Goal: Task Accomplishment & Management: Use online tool/utility

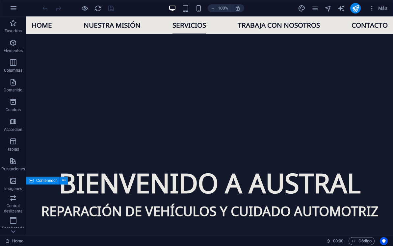
scroll to position [443, 0]
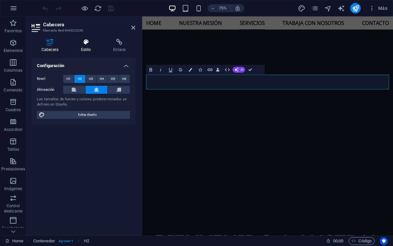
click at [89, 49] on h4 "Estilo" at bounding box center [87, 46] width 33 height 14
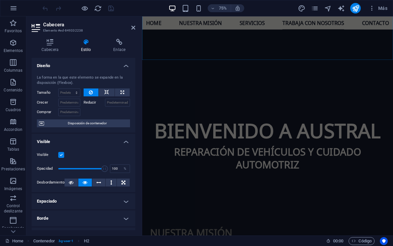
scroll to position [614, 0]
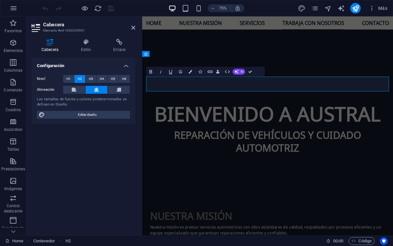
click at [85, 47] on h4 "Estilo" at bounding box center [87, 46] width 33 height 14
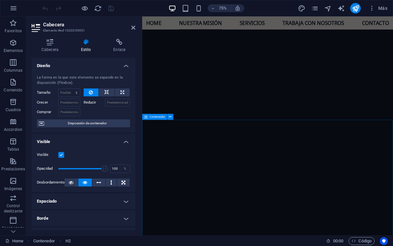
scroll to position [356, 0]
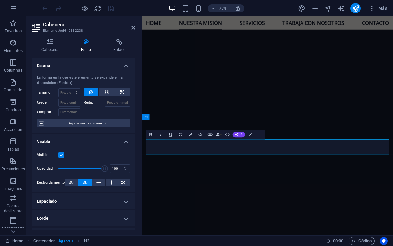
click at [193, 135] on button "Colors" at bounding box center [190, 135] width 10 height 10
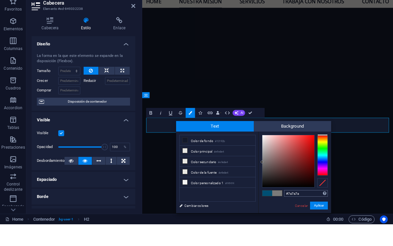
click at [295, 212] on input "#7a7a7a" at bounding box center [306, 215] width 44 height 7
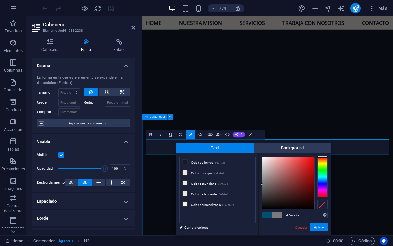
click at [297, 229] on link "Cancelar" at bounding box center [301, 227] width 14 height 5
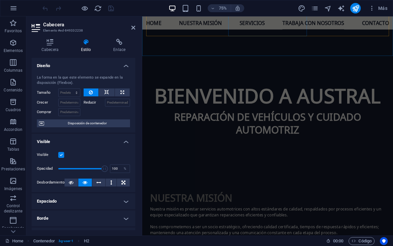
scroll to position [647, 0]
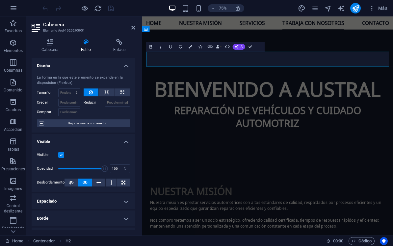
click at [189, 47] on icon "button" at bounding box center [190, 47] width 4 height 4
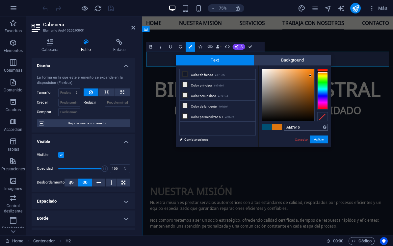
click at [294, 128] on input "#dd7610" at bounding box center [306, 127] width 44 height 7
type input "#7a7a7a"
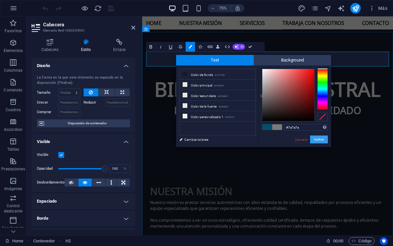
click at [320, 142] on button "Aplicar" at bounding box center [319, 139] width 18 height 8
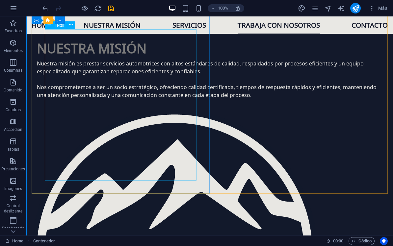
scroll to position [700, 0]
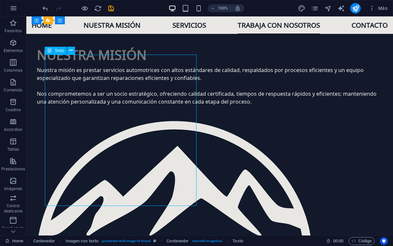
drag, startPoint x: 83, startPoint y: 113, endPoint x: 109, endPoint y: 130, distance: 31.0
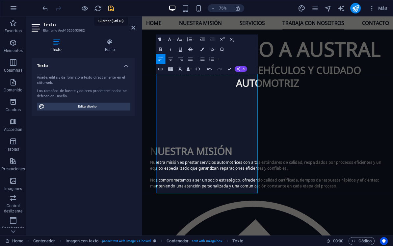
click at [114, 9] on icon "save" at bounding box center [111, 9] width 8 height 8
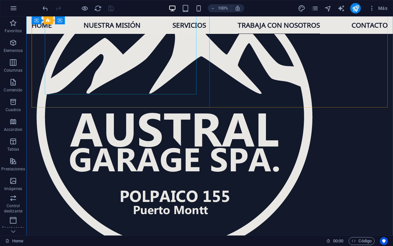
scroll to position [845, 0]
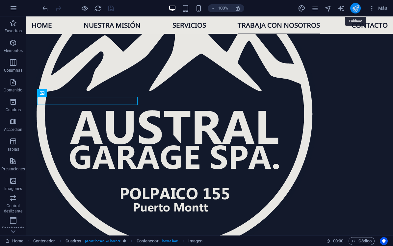
click at [358, 7] on icon "publish" at bounding box center [356, 9] width 8 height 8
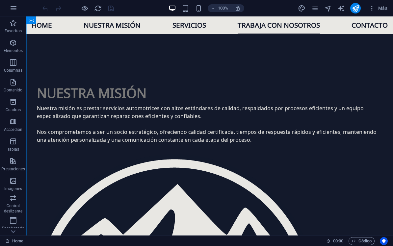
scroll to position [658, 0]
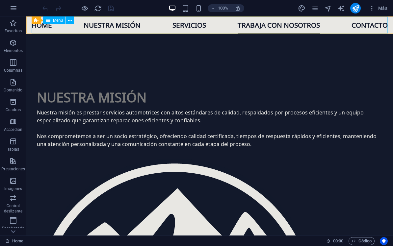
click at [255, 28] on nav "Home Nuestra misión Servicios Trabaja con nosotros Contacto" at bounding box center [210, 24] width 356 height 17
click at [286, 25] on nav "Home Nuestra misión Servicios Trabaja con nosotros Contacto" at bounding box center [210, 24] width 356 height 17
drag, startPoint x: 286, startPoint y: 25, endPoint x: 218, endPoint y: 28, distance: 67.8
click at [286, 25] on nav "Home Nuestra misión Servicios Trabaja con nosotros Contacto" at bounding box center [210, 24] width 356 height 17
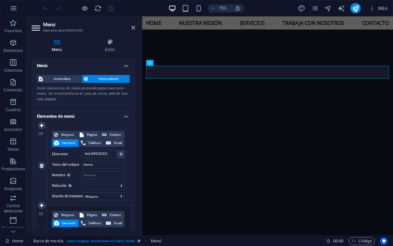
scroll to position [606, 0]
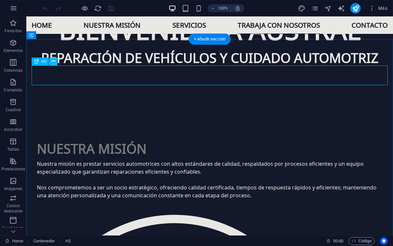
click at [54, 64] on icon at bounding box center [54, 61] width 4 height 7
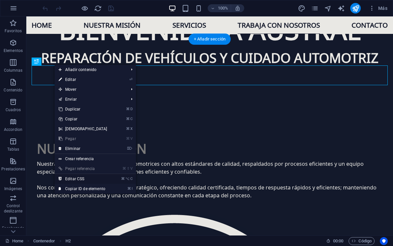
click at [82, 180] on link "⌘ ⌥ C Editar CSS" at bounding box center [83, 179] width 57 height 10
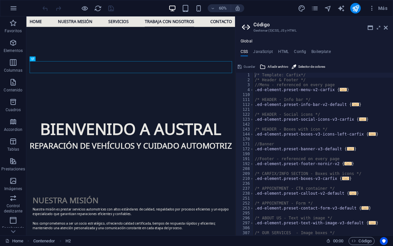
scroll to position [0, 0]
click at [304, 52] on h4 "Config" at bounding box center [300, 52] width 12 height 7
type textarea "$color-background: #13192b;"
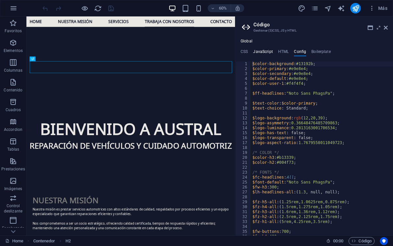
click at [264, 53] on h4 "JavaScript" at bounding box center [262, 52] width 19 height 7
type textarea "/* JS for preset "Menu V2" */"
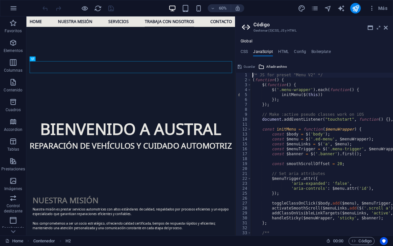
click at [250, 53] on ul "CSS JavaScript HTML Config Boilerplate" at bounding box center [314, 52] width 158 height 7
click at [244, 53] on h4 "CSS" at bounding box center [243, 52] width 7 height 7
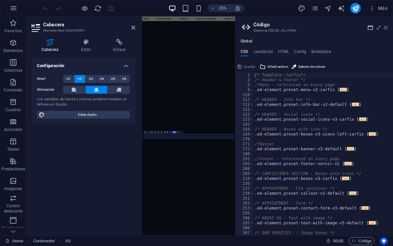
click at [384, 29] on icon at bounding box center [385, 27] width 4 height 5
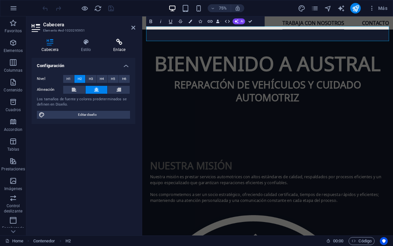
click at [122, 51] on h4 "Enlace" at bounding box center [119, 46] width 32 height 14
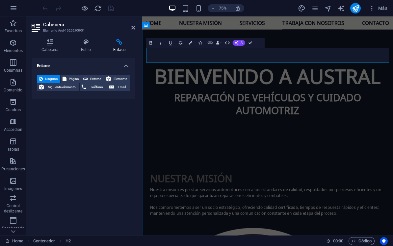
scroll to position [643, 0]
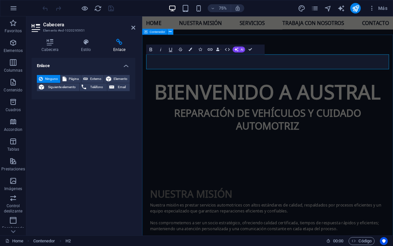
click at [169, 34] on icon at bounding box center [170, 31] width 3 height 5
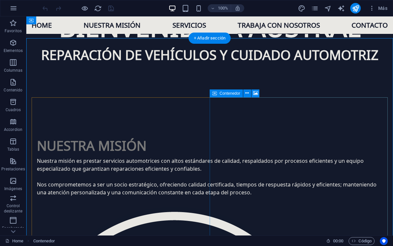
scroll to position [605, 0]
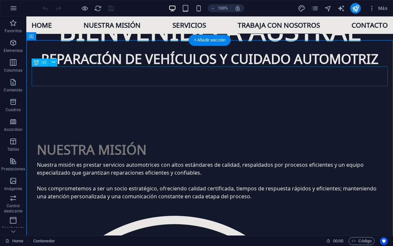
click at [53, 64] on icon at bounding box center [54, 62] width 4 height 7
